Goal: Communication & Community: Answer question/provide support

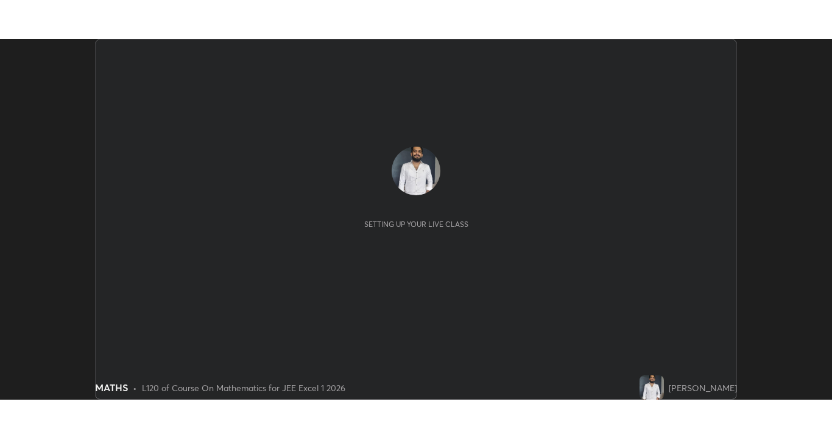
scroll to position [361, 832]
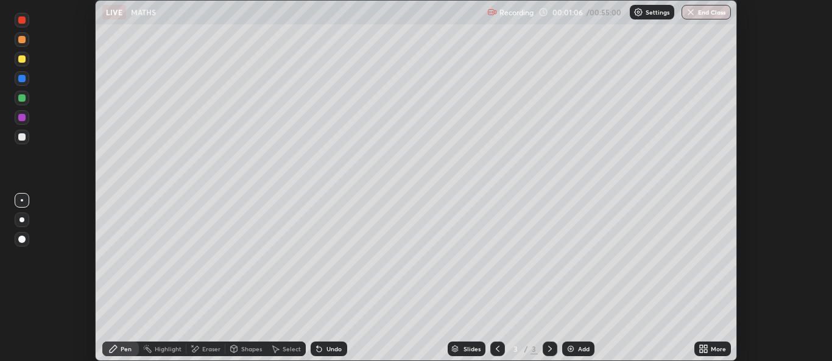
click at [702, 346] on icon at bounding box center [700, 346] width 3 height 3
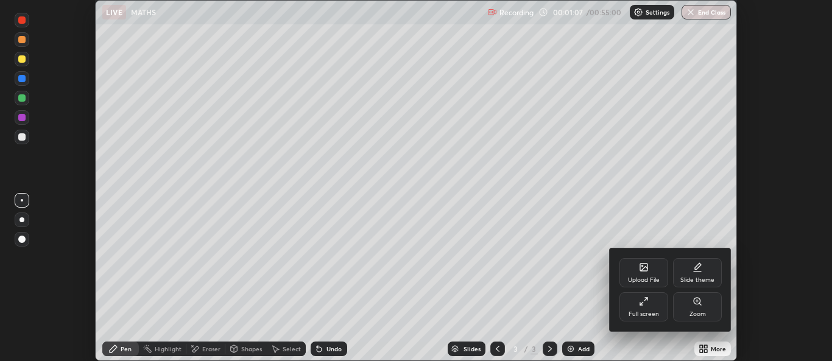
click at [634, 311] on div "Full screen" at bounding box center [643, 314] width 30 height 6
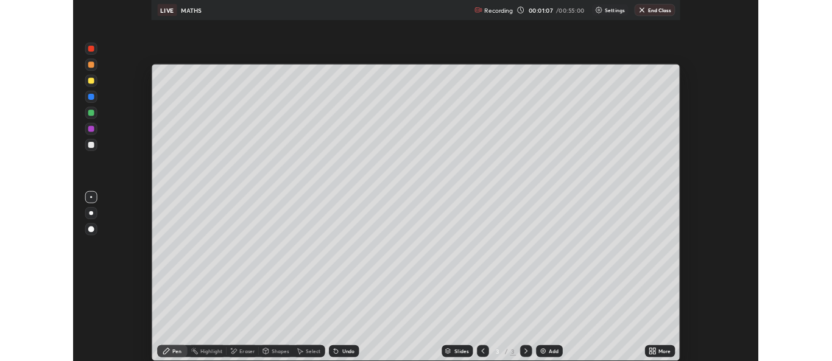
scroll to position [438, 832]
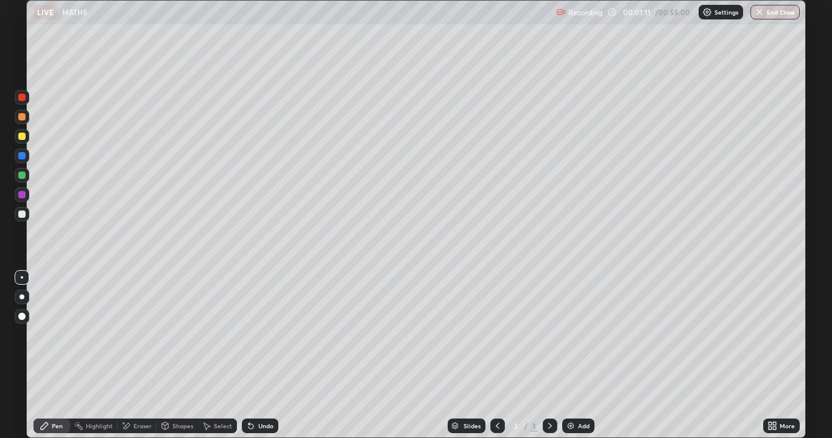
click at [546, 360] on icon at bounding box center [550, 426] width 10 height 10
click at [545, 360] on icon at bounding box center [550, 426] width 10 height 10
click at [569, 360] on img at bounding box center [571, 426] width 10 height 10
click at [55, 360] on div "Pen" at bounding box center [57, 426] width 11 height 6
click at [60, 360] on div "Pen" at bounding box center [57, 426] width 11 height 6
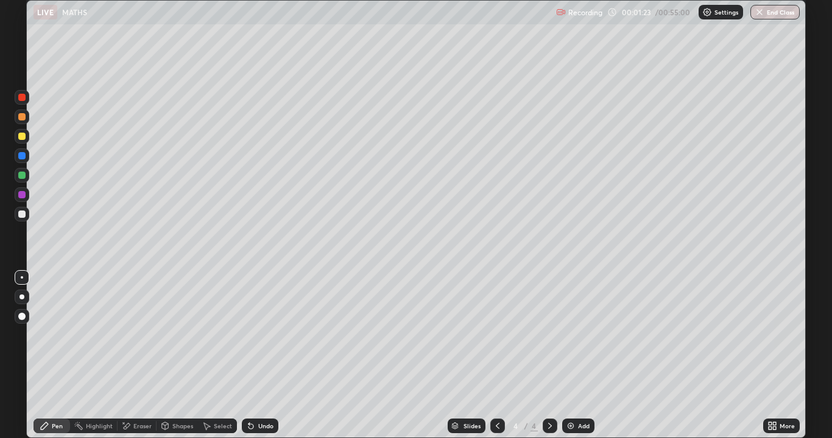
click at [23, 211] on div at bounding box center [21, 214] width 7 height 7
click at [25, 175] on div at bounding box center [21, 175] width 7 height 7
click at [21, 137] on div at bounding box center [21, 136] width 7 height 7
click at [21, 214] on div at bounding box center [21, 214] width 7 height 7
click at [254, 360] on div "Undo" at bounding box center [260, 426] width 37 height 15
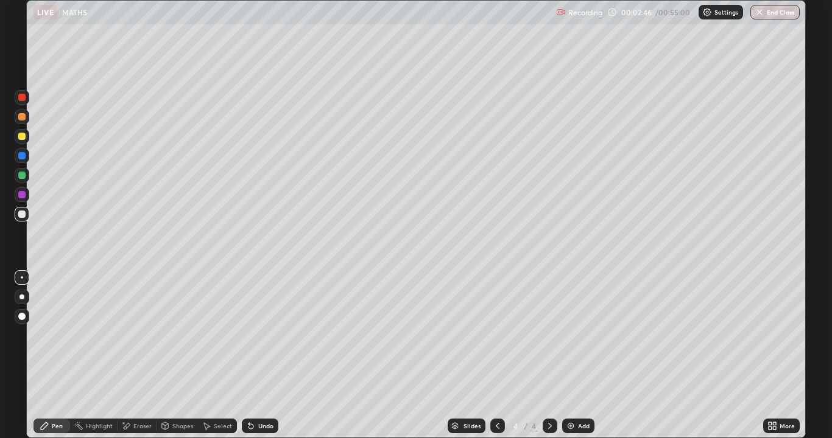
click at [254, 360] on icon at bounding box center [251, 426] width 10 height 10
click at [142, 360] on div "Eraser" at bounding box center [142, 426] width 18 height 6
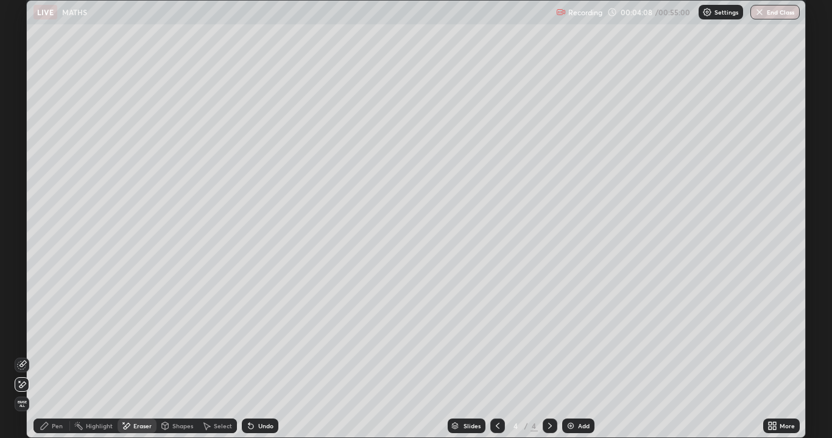
click at [49, 360] on icon at bounding box center [45, 426] width 10 height 10
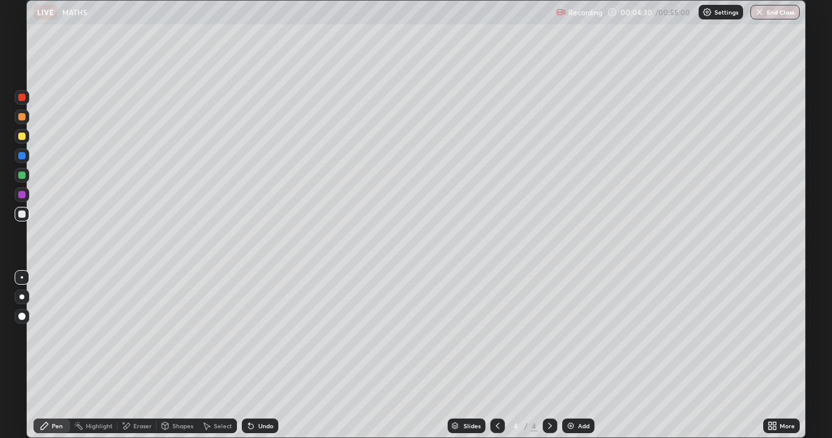
click at [23, 136] on div at bounding box center [21, 136] width 7 height 7
click at [20, 214] on div at bounding box center [21, 214] width 7 height 7
click at [215, 360] on div "Select" at bounding box center [223, 426] width 18 height 6
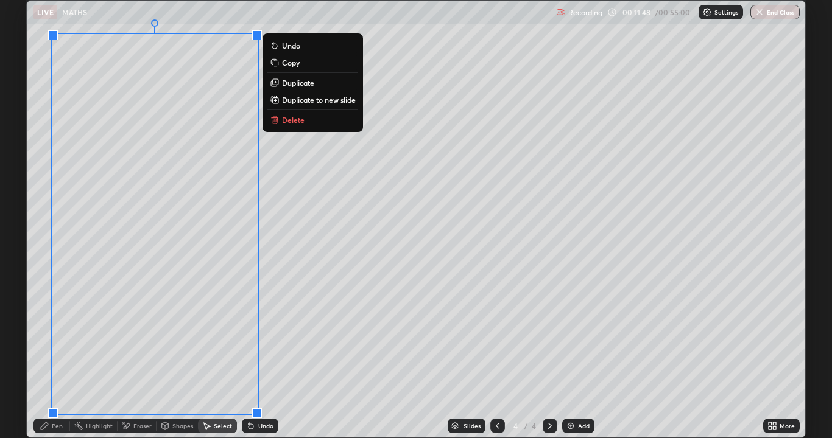
click at [306, 360] on div "0 ° Undo Copy Duplicate Duplicate to new slide Delete" at bounding box center [416, 219] width 778 height 437
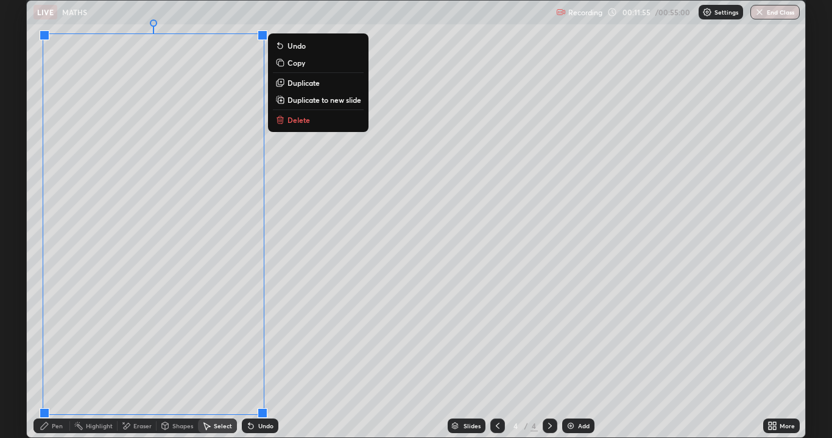
click at [295, 103] on p "Duplicate to new slide" at bounding box center [324, 100] width 74 height 10
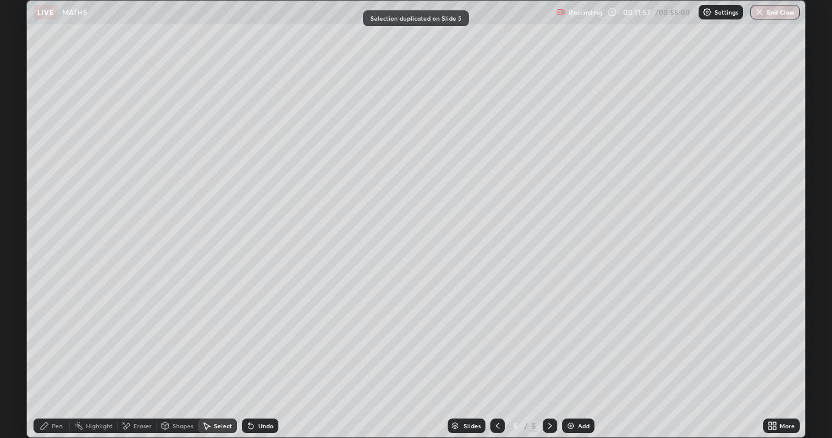
click at [51, 360] on div "Pen" at bounding box center [51, 426] width 37 height 15
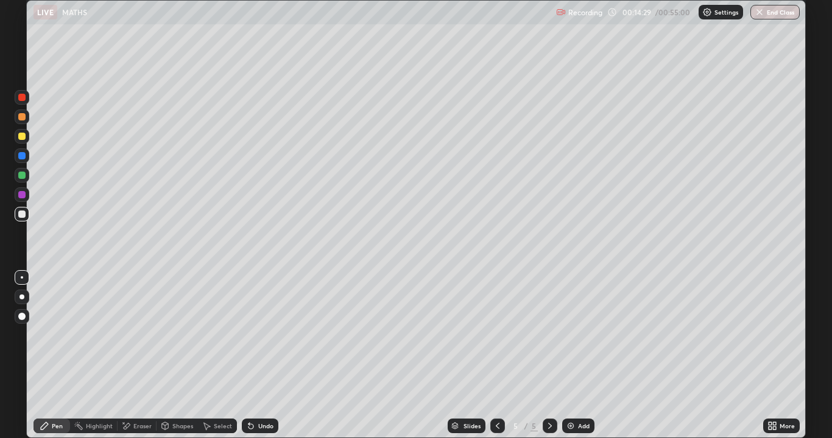
click at [254, 360] on div "Undo" at bounding box center [260, 426] width 37 height 15
click at [251, 360] on icon at bounding box center [250, 426] width 5 height 5
click at [261, 360] on div "Undo" at bounding box center [265, 426] width 15 height 6
click at [259, 360] on div "Undo" at bounding box center [265, 426] width 15 height 6
click at [262, 360] on div "Undo" at bounding box center [265, 426] width 15 height 6
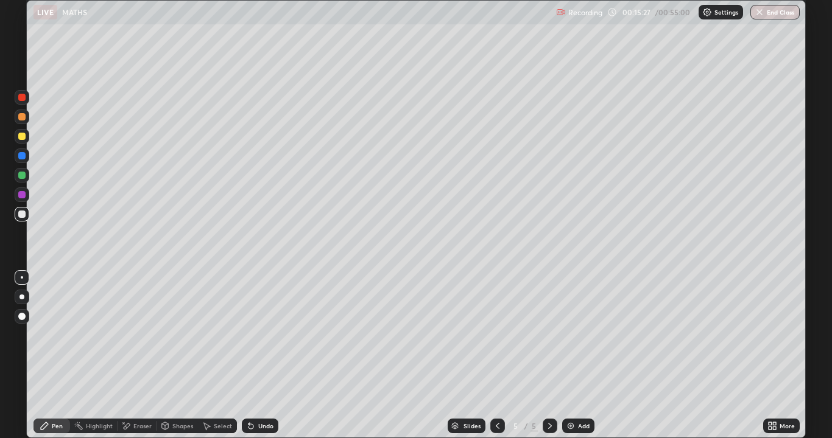
click at [261, 360] on div "Undo" at bounding box center [265, 426] width 15 height 6
click at [215, 360] on div "Select" at bounding box center [223, 426] width 18 height 6
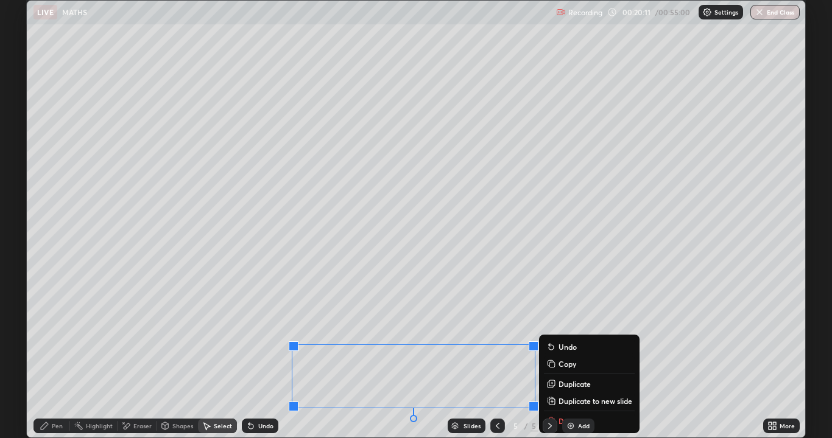
click at [575, 360] on p "Duplicate to new slide" at bounding box center [595, 401] width 74 height 10
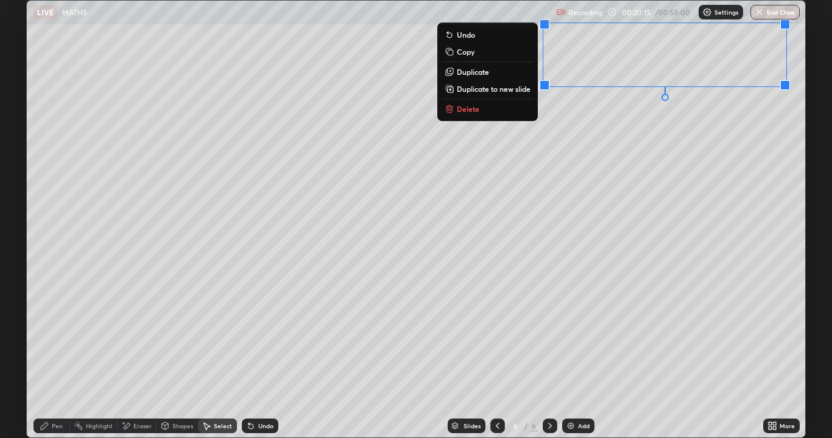
click at [62, 360] on div "Pen" at bounding box center [57, 426] width 11 height 6
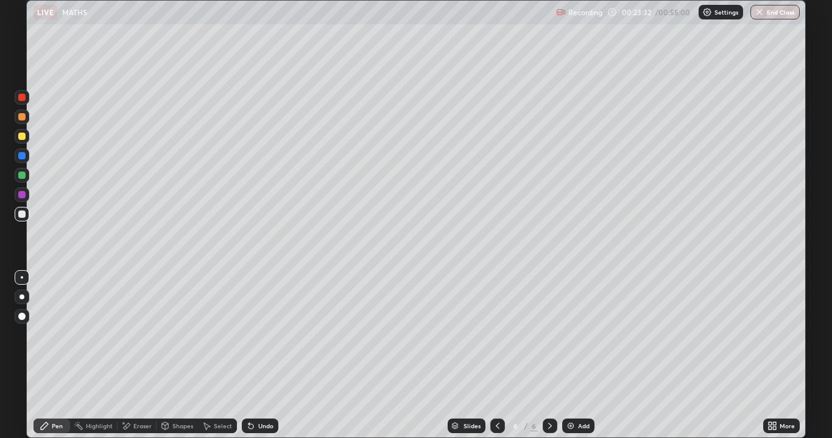
click at [760, 16] on img "button" at bounding box center [759, 12] width 10 height 10
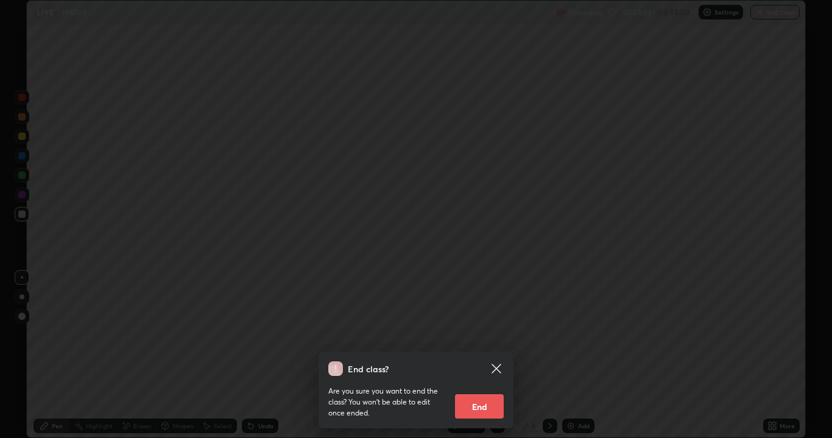
click at [466, 360] on button "End" at bounding box center [479, 406] width 49 height 24
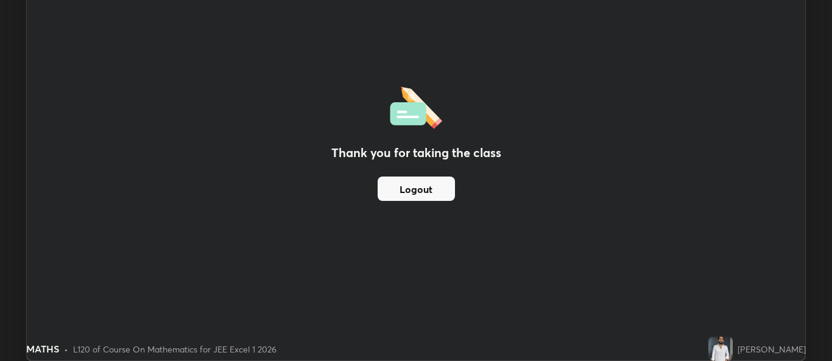
scroll to position [60513, 60042]
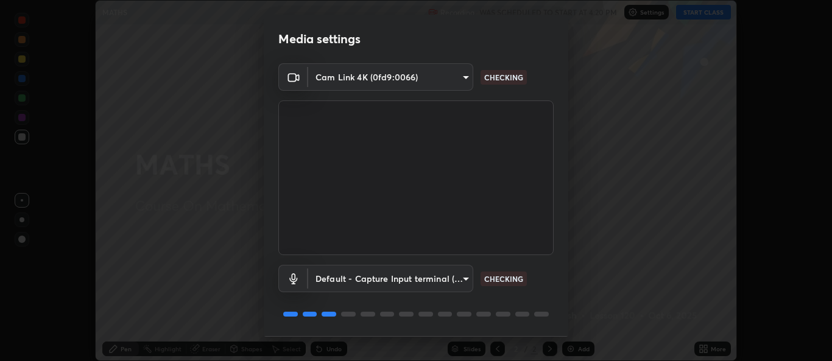
scroll to position [38, 0]
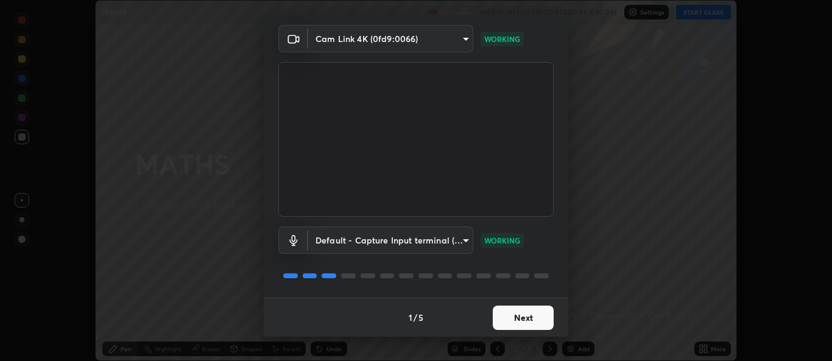
click at [505, 317] on button "Next" at bounding box center [522, 318] width 61 height 24
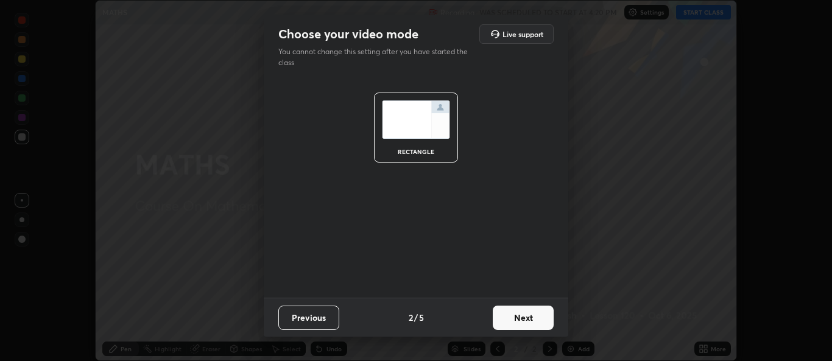
scroll to position [0, 0]
click at [505, 317] on button "Next" at bounding box center [522, 318] width 61 height 24
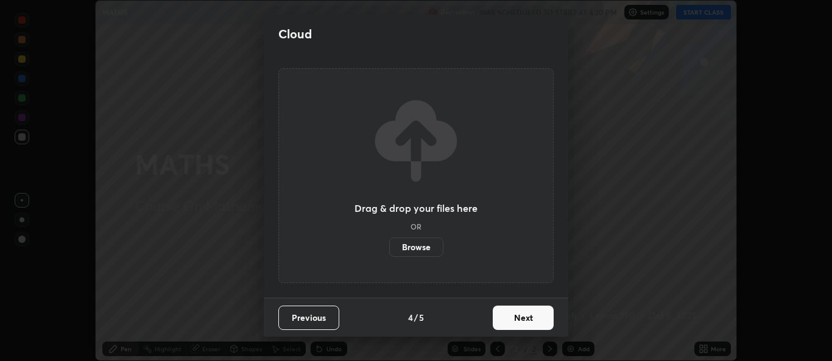
click at [510, 315] on button "Next" at bounding box center [522, 318] width 61 height 24
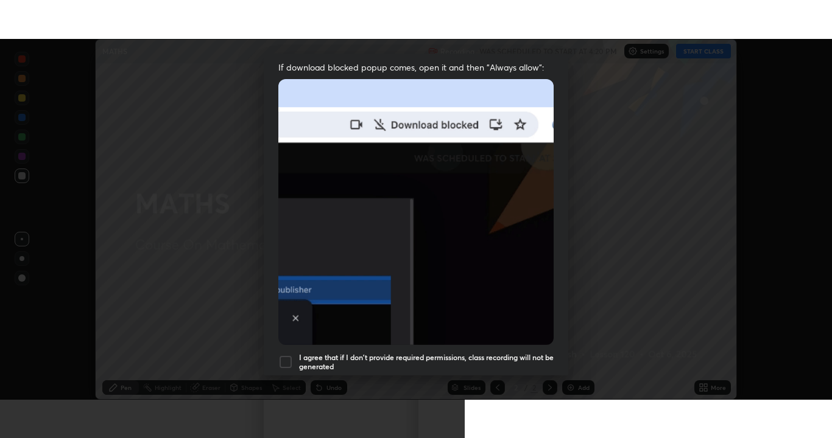
scroll to position [287, 0]
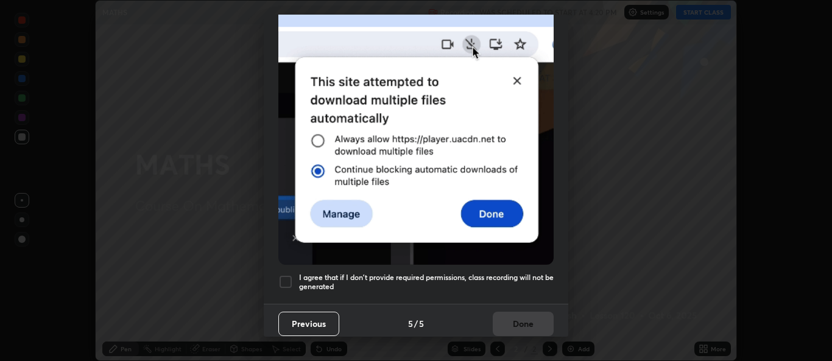
click at [386, 265] on div "Allow "Download multiple files" if prompted: If download blocked popup comes, o…" at bounding box center [416, 47] width 304 height 513
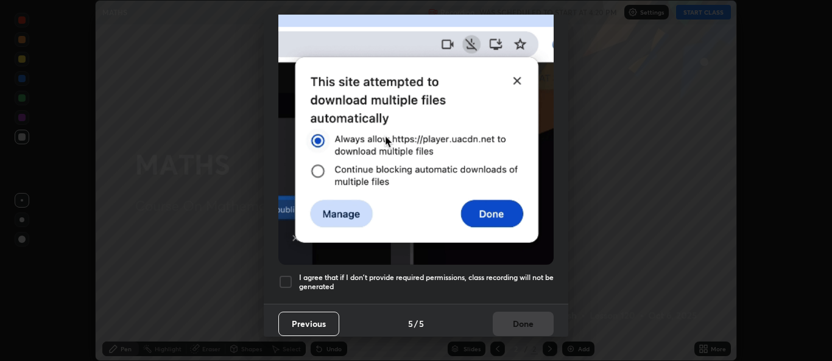
click at [446, 273] on h5 "I agree that if I don't provide required permissions, class recording will not …" at bounding box center [426, 282] width 254 height 19
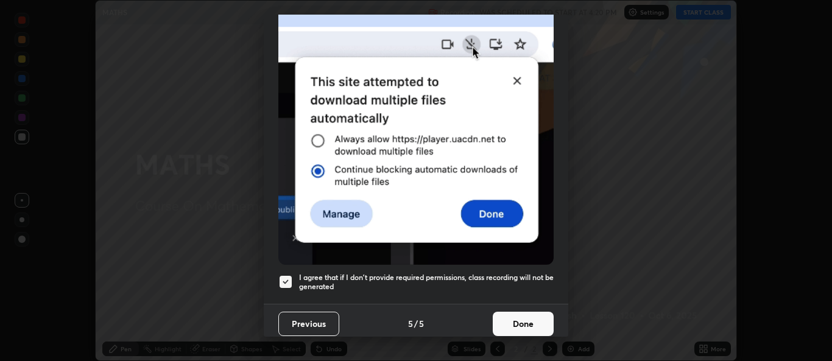
click at [514, 312] on button "Done" at bounding box center [522, 324] width 61 height 24
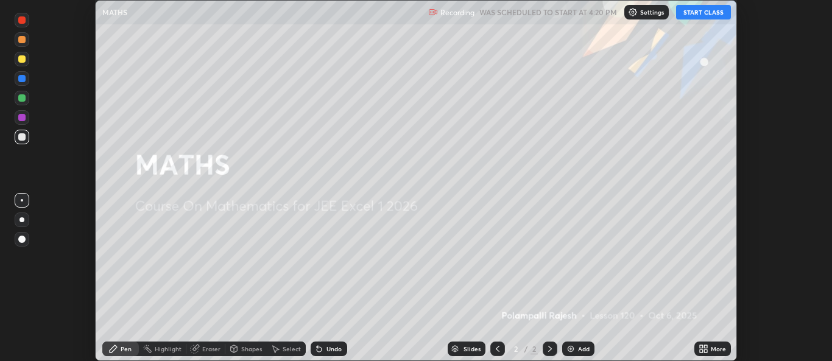
click at [715, 348] on div "More" at bounding box center [717, 349] width 15 height 6
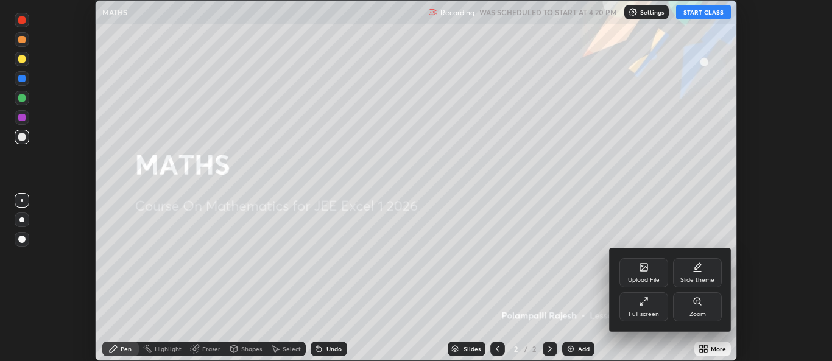
click at [642, 304] on icon at bounding box center [644, 301] width 10 height 10
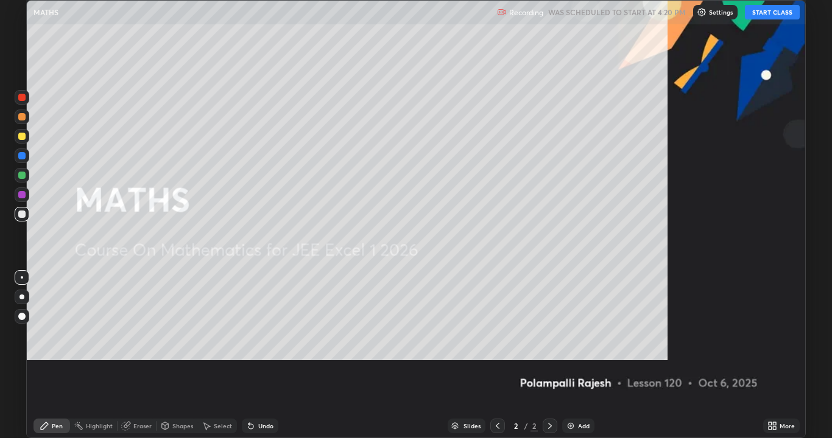
scroll to position [438, 832]
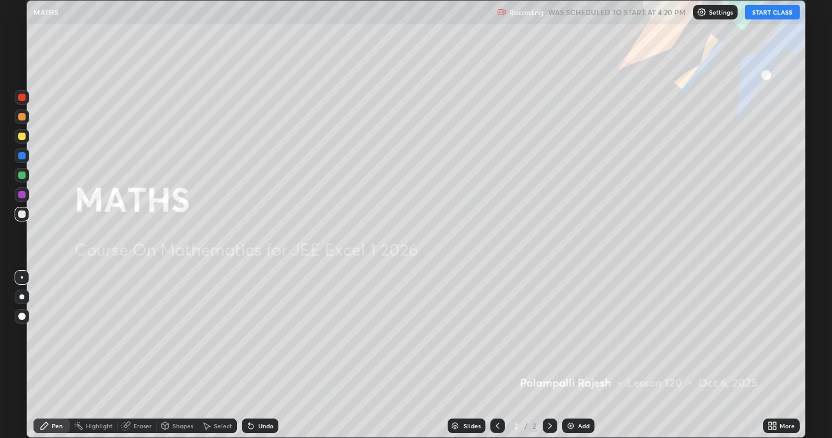
click at [774, 7] on button "START CLASS" at bounding box center [771, 12] width 55 height 15
click at [580, 360] on div "Add" at bounding box center [584, 426] width 12 height 6
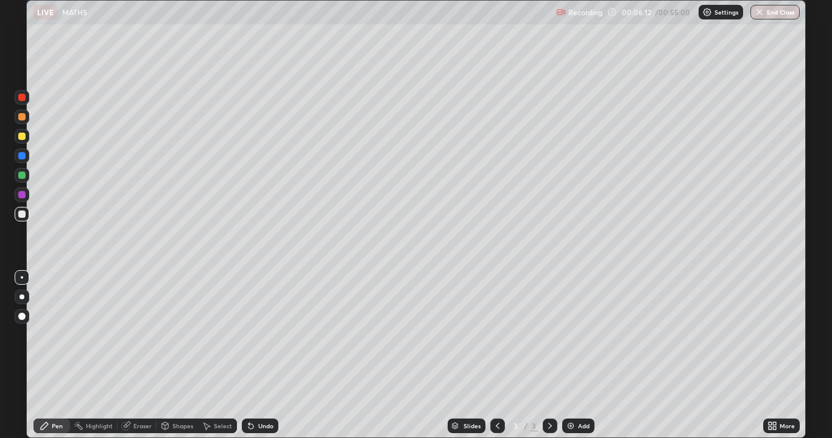
click at [21, 189] on div at bounding box center [22, 194] width 15 height 15
click at [27, 214] on div at bounding box center [22, 214] width 15 height 15
click at [135, 360] on div "Eraser" at bounding box center [142, 426] width 18 height 6
click at [23, 360] on icon at bounding box center [22, 385] width 10 height 10
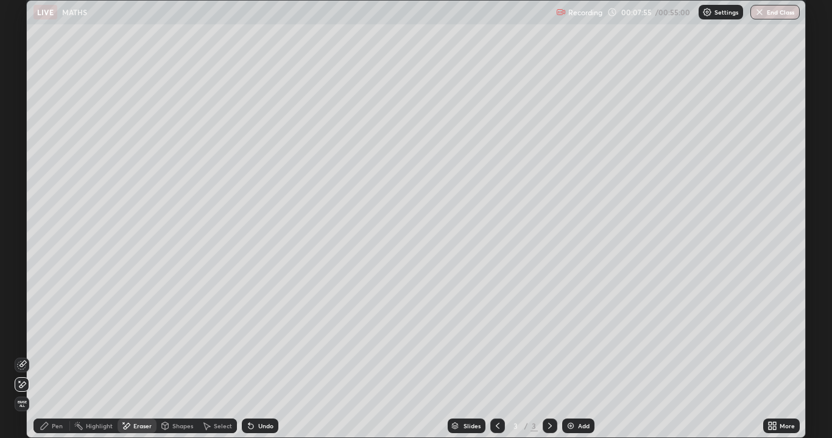
click at [56, 360] on div "Pen" at bounding box center [57, 426] width 11 height 6
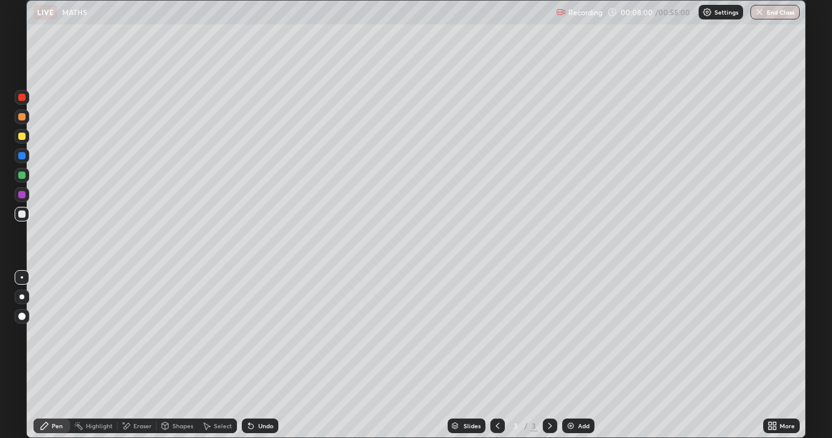
click at [258, 360] on div "Undo" at bounding box center [265, 426] width 15 height 6
click at [134, 360] on div "Eraser" at bounding box center [142, 426] width 18 height 6
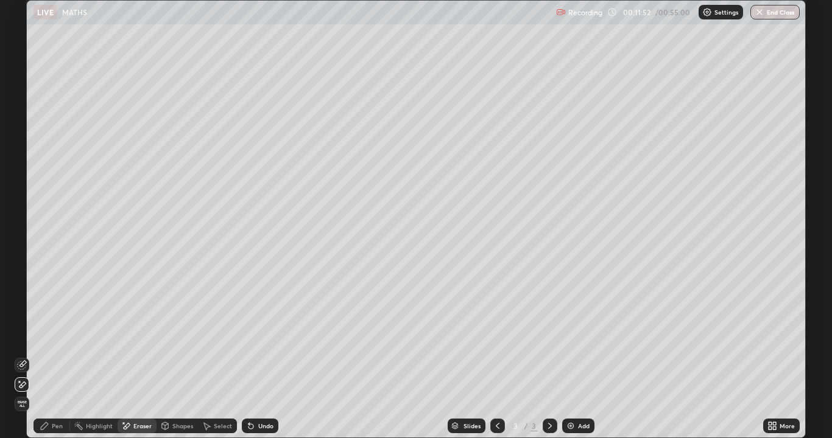
click at [223, 360] on div "Select" at bounding box center [223, 426] width 18 height 6
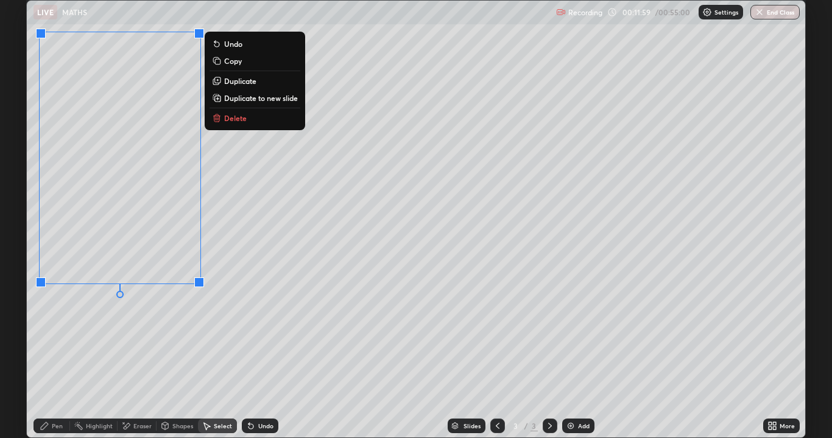
click at [56, 360] on div "Pen" at bounding box center [51, 426] width 37 height 15
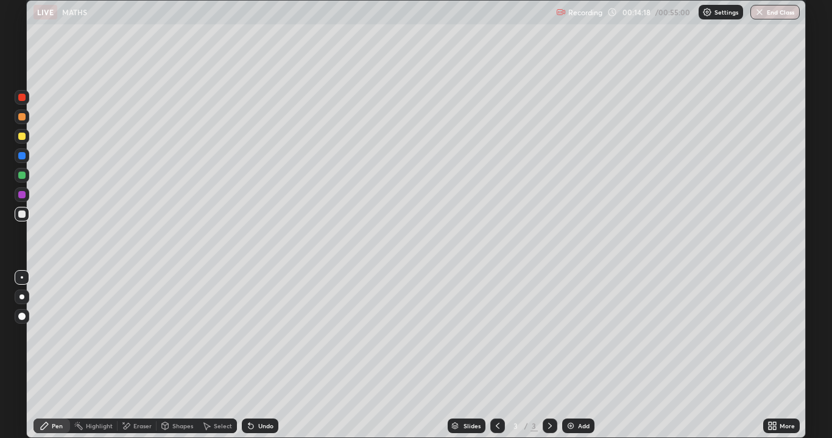
click at [215, 360] on div "Select" at bounding box center [223, 426] width 18 height 6
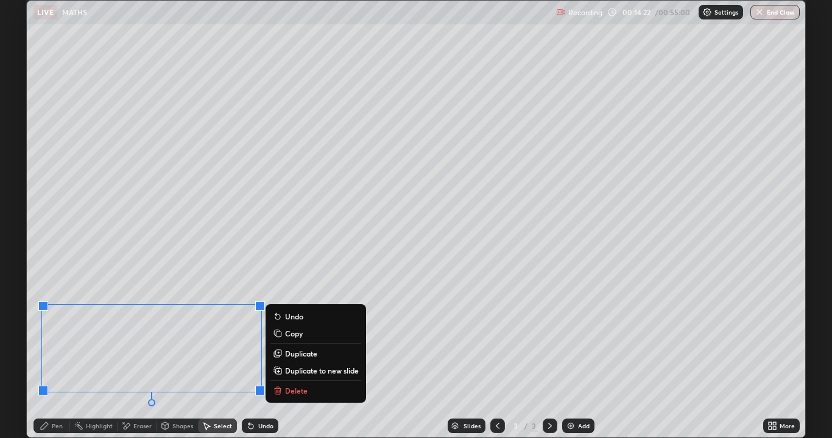
click at [294, 360] on p "Duplicate to new slide" at bounding box center [322, 371] width 74 height 10
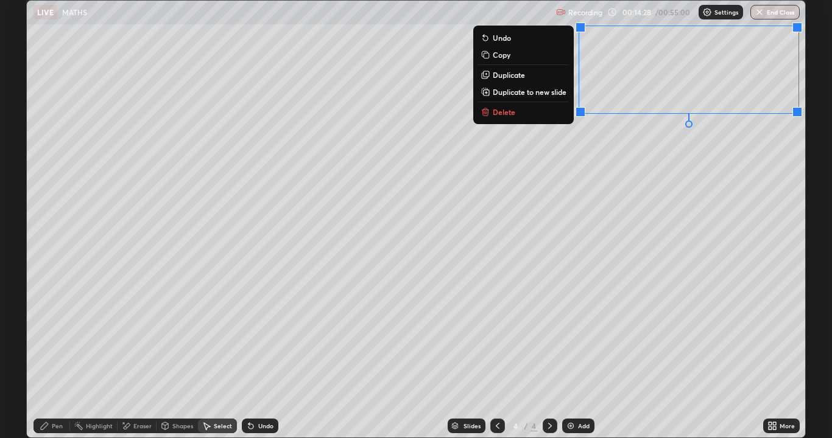
click at [61, 360] on div "Pen" at bounding box center [57, 426] width 11 height 6
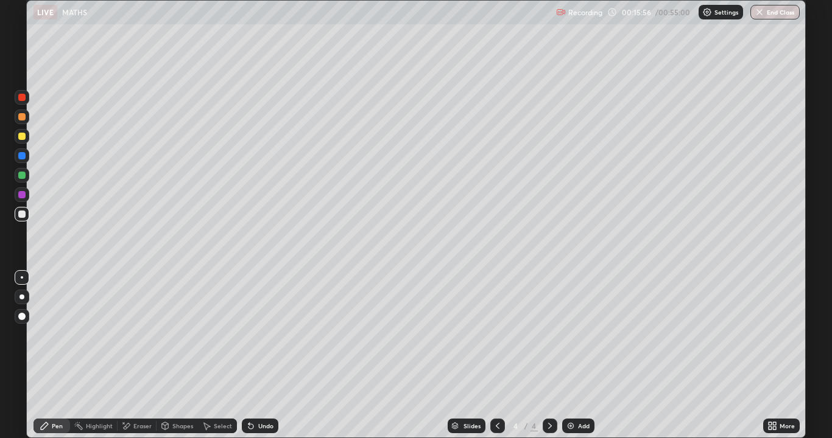
click at [132, 360] on div "Eraser" at bounding box center [136, 426] width 39 height 15
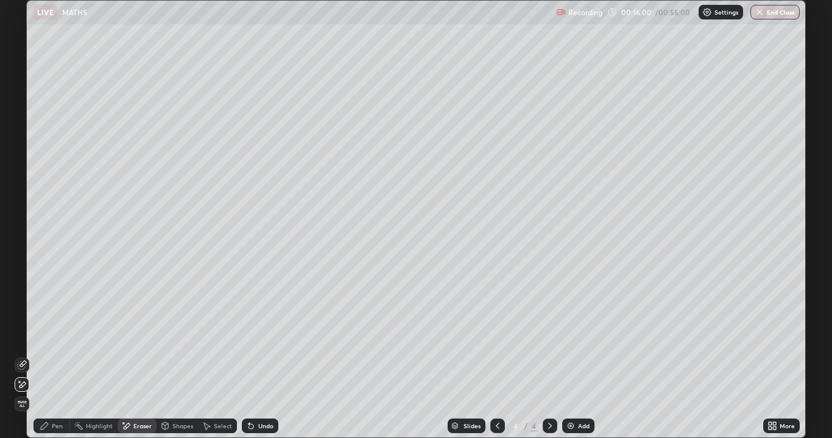
click at [52, 360] on div "Pen" at bounding box center [57, 426] width 11 height 6
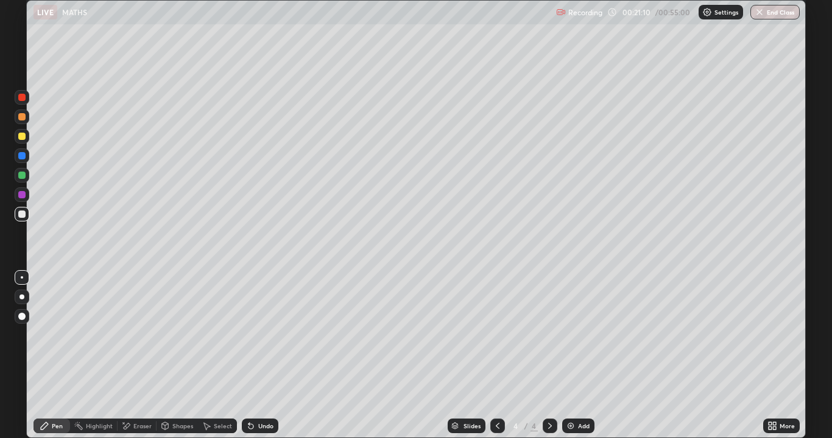
click at [22, 141] on div at bounding box center [22, 136] width 15 height 15
